Goal: Download file/media

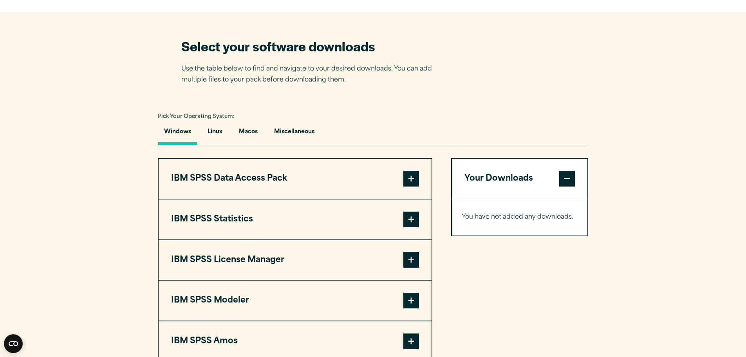
scroll to position [470, 0]
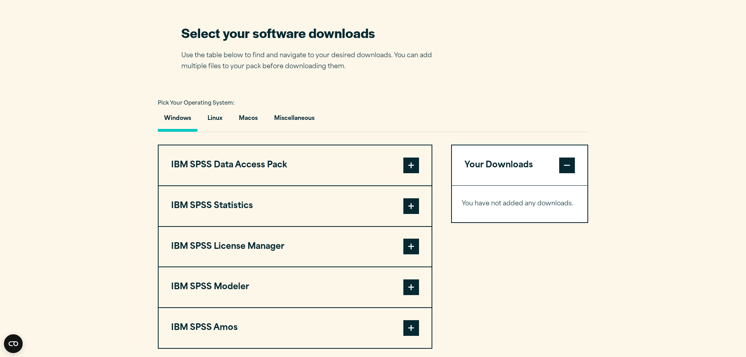
scroll to position [509, 0]
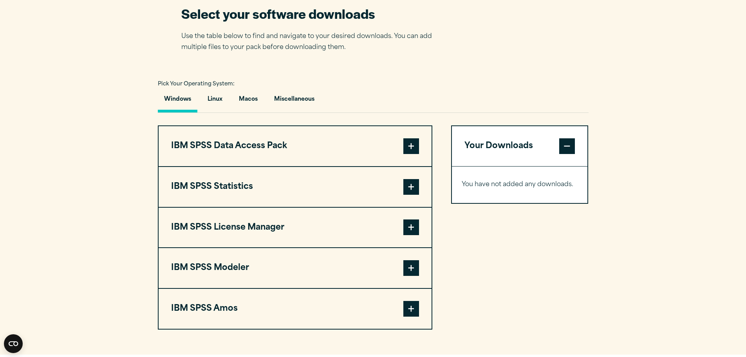
click at [417, 147] on span at bounding box center [412, 146] width 16 height 16
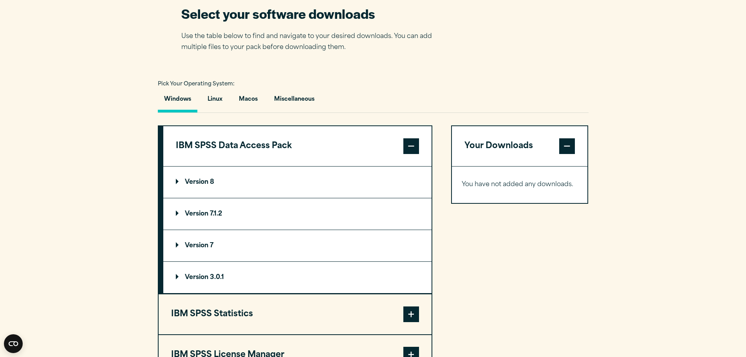
click at [417, 147] on span at bounding box center [412, 146] width 16 height 16
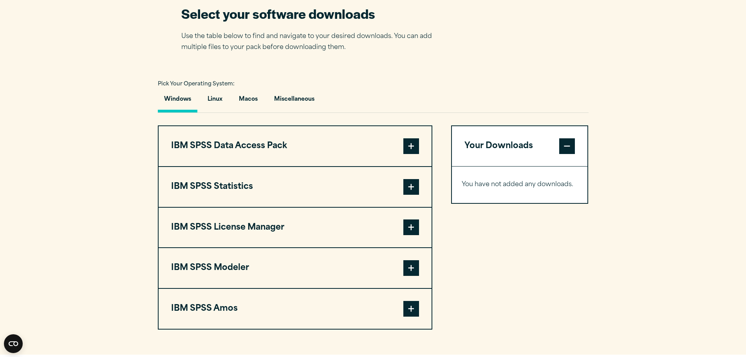
click at [413, 189] on span at bounding box center [412, 187] width 16 height 16
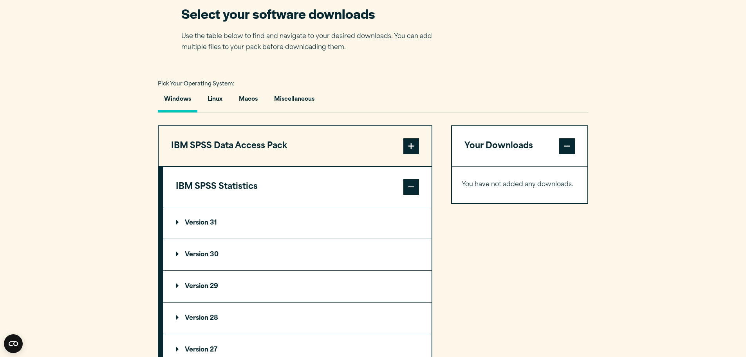
click at [413, 189] on span at bounding box center [412, 187] width 16 height 16
